Goal: Transaction & Acquisition: Download file/media

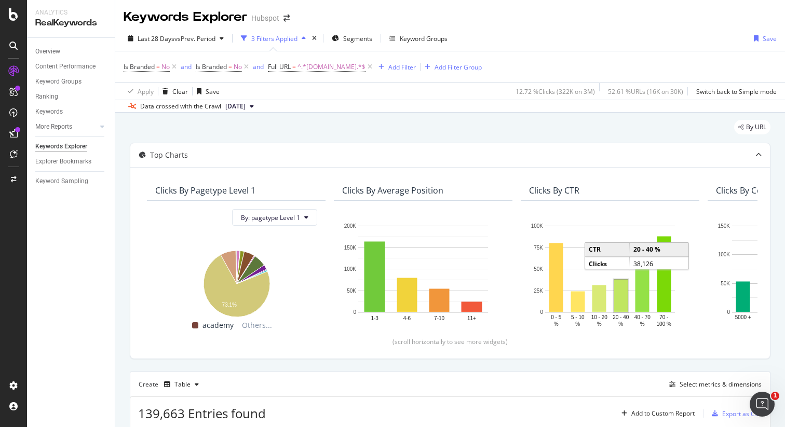
click at [246, 108] on span "[DATE]" at bounding box center [235, 106] width 20 height 9
click at [312, 96] on div "Apply Clear Save 12.72 % Clicks ( 322K on 3M ) 52.61 % URLs ( 16K on 30K ) Swit…" at bounding box center [450, 91] width 670 height 17
click at [314, 71] on span "^.*[DOMAIN_NAME].*$" at bounding box center [332, 67] width 68 height 15
click at [280, 111] on input "[DOMAIN_NAME]" at bounding box center [327, 110] width 98 height 17
type input "[DOMAIN_NAME]"
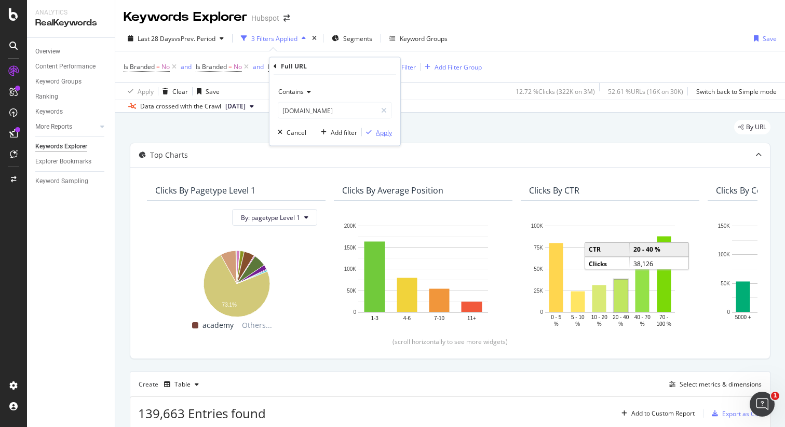
click at [382, 129] on div "Apply" at bounding box center [384, 132] width 16 height 9
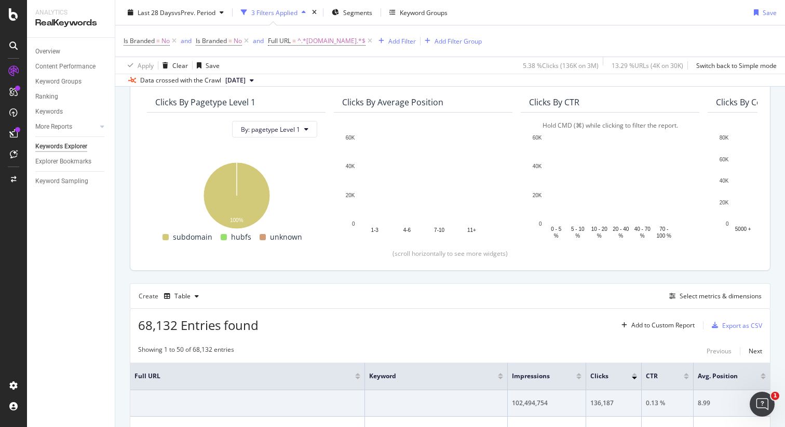
scroll to position [104, 0]
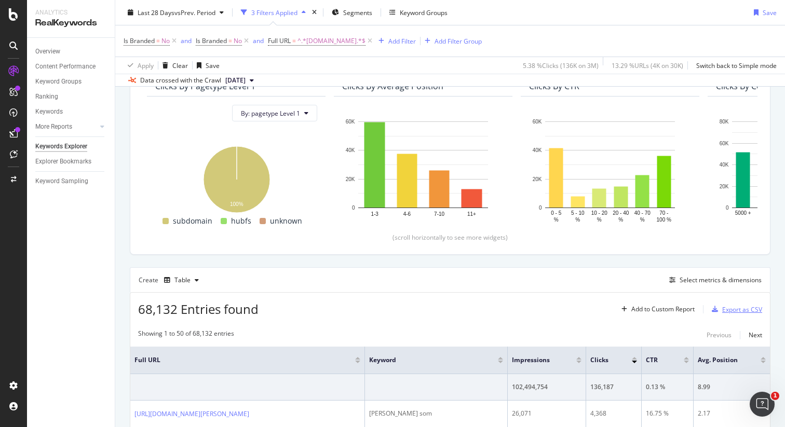
click at [721, 309] on div "button" at bounding box center [715, 309] width 15 height 6
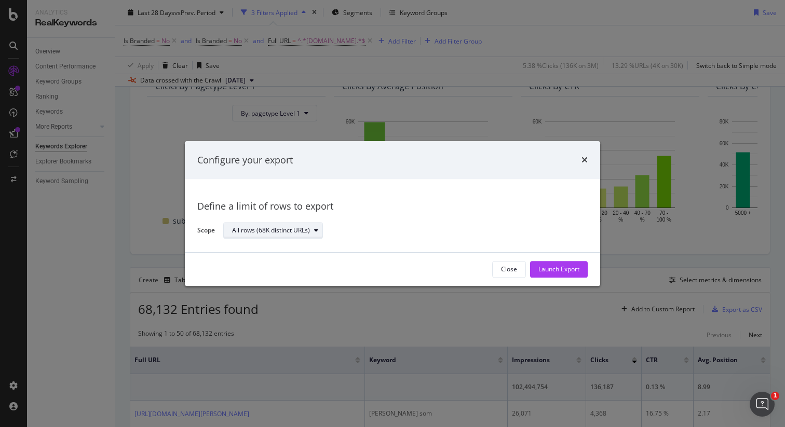
click at [278, 236] on div "All rows (68K distinct URLs)" at bounding box center [277, 231] width 90 height 15
click at [282, 233] on div "All rows (68K distinct URLs)" at bounding box center [271, 231] width 78 height 6
click at [562, 277] on button "Launch Export" at bounding box center [559, 269] width 58 height 17
